Goal: Transaction & Acquisition: Purchase product/service

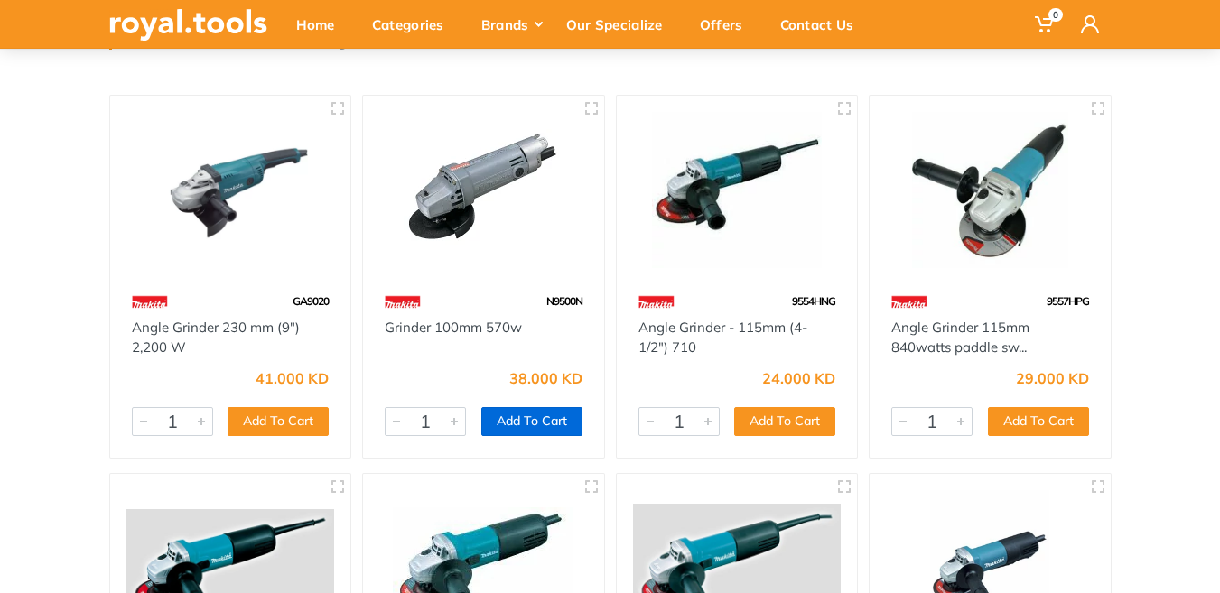
scroll to position [181, 0]
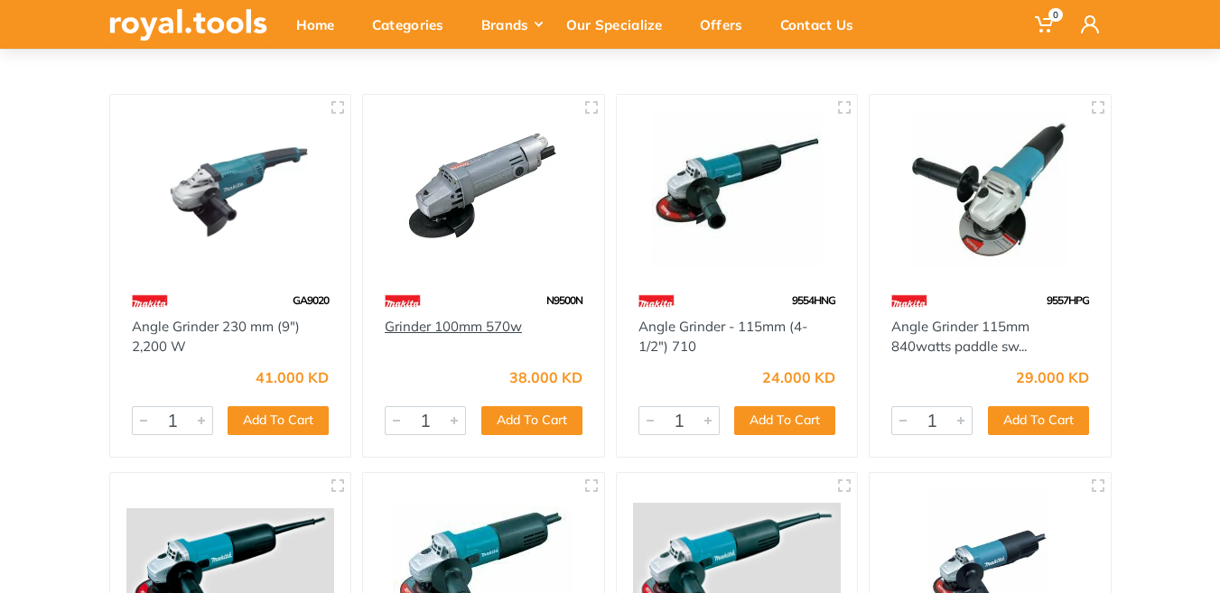
click at [465, 324] on link "Grinder 100mm 570w" at bounding box center [453, 326] width 137 height 17
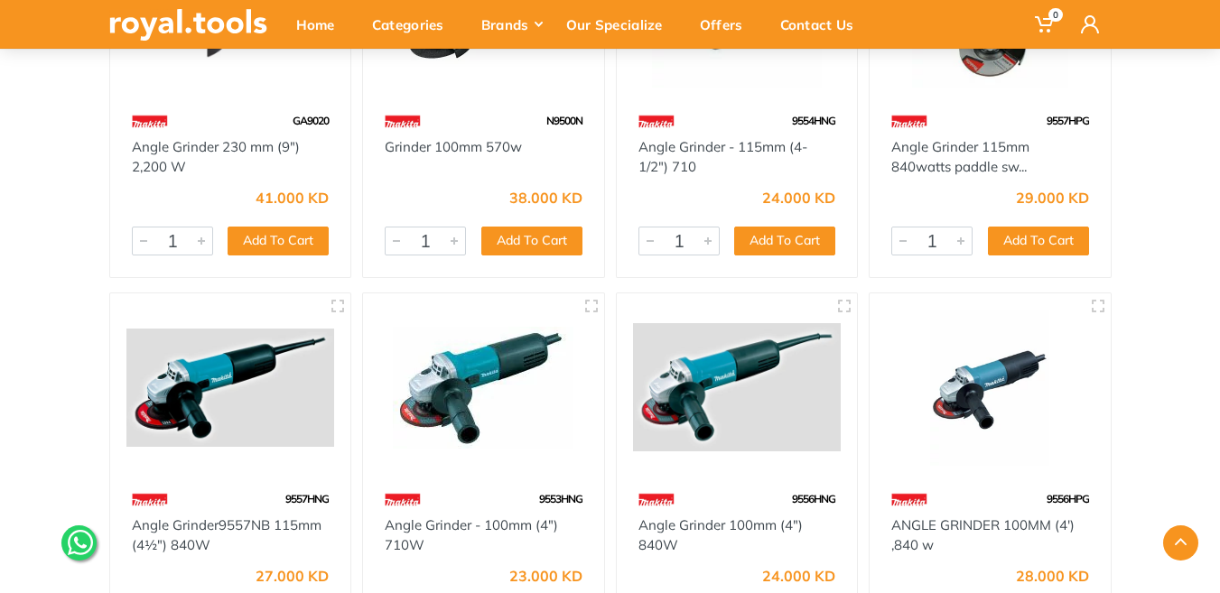
scroll to position [361, 0]
